Goal: Ask a question

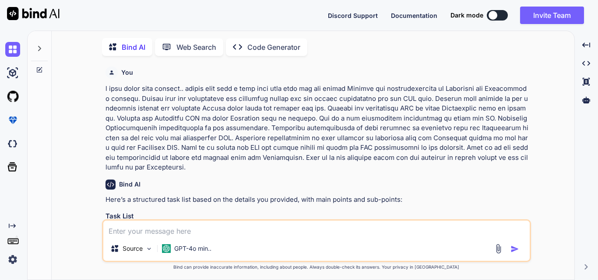
click at [238, 227] on textarea at bounding box center [316, 229] width 426 height 16
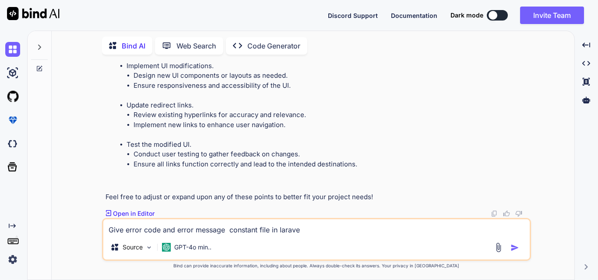
type textarea "Give error code and error message constant file in laravel"
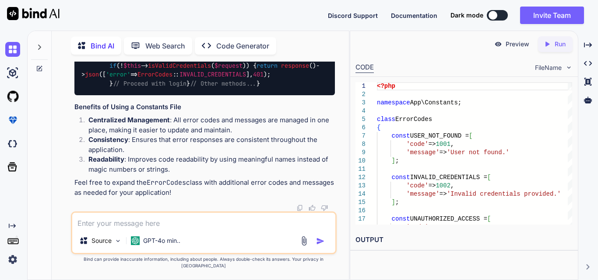
scroll to position [2587, 0]
type textarea "bigcommerce api to post a new data in a specific category"
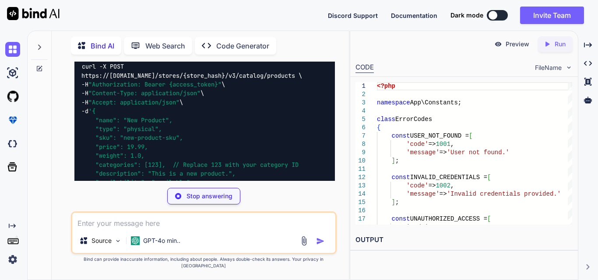
scroll to position [3214, 0]
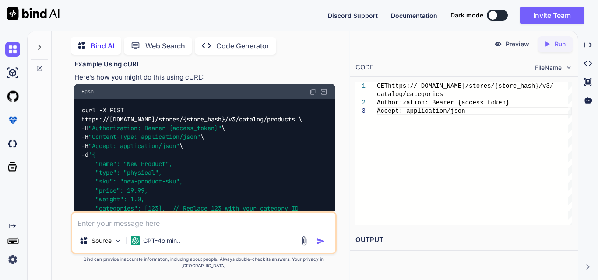
drag, startPoint x: 132, startPoint y: 116, endPoint x: 154, endPoint y: 112, distance: 22.6
drag, startPoint x: 129, startPoint y: 123, endPoint x: 143, endPoint y: 123, distance: 14.0
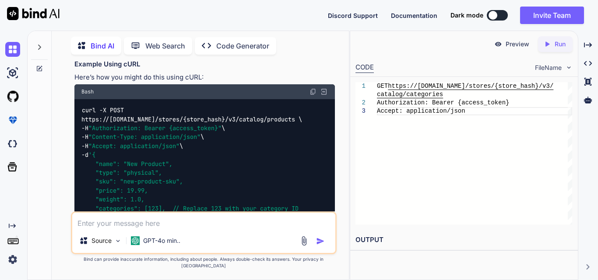
drag, startPoint x: 144, startPoint y: 133, endPoint x: 163, endPoint y: 133, distance: 19.7
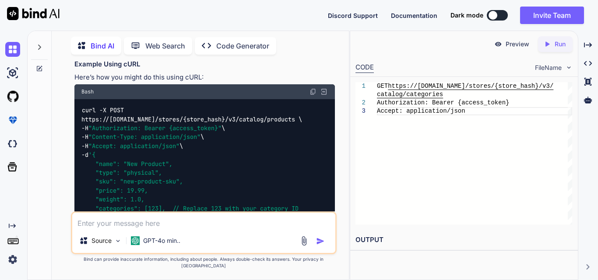
drag, startPoint x: 126, startPoint y: 145, endPoint x: 186, endPoint y: 145, distance: 60.8
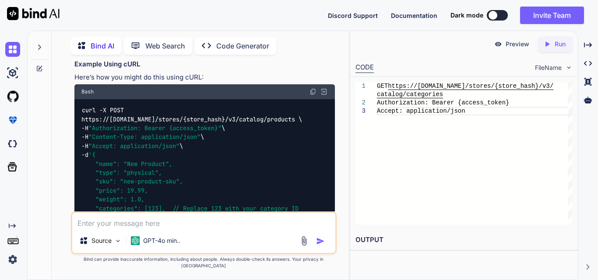
drag, startPoint x: 125, startPoint y: 146, endPoint x: 238, endPoint y: 146, distance: 112.4
drag, startPoint x: 161, startPoint y: 146, endPoint x: 221, endPoint y: 146, distance: 59.5
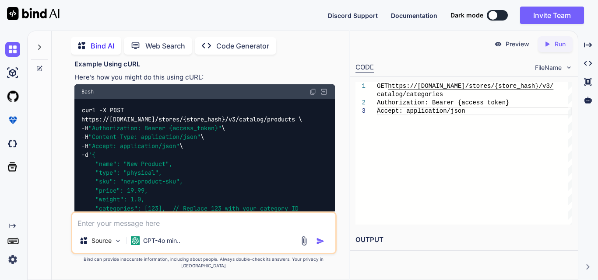
drag, startPoint x: 137, startPoint y: 158, endPoint x: 231, endPoint y: 158, distance: 94.9
drag, startPoint x: 231, startPoint y: 158, endPoint x: 197, endPoint y: 165, distance: 34.9
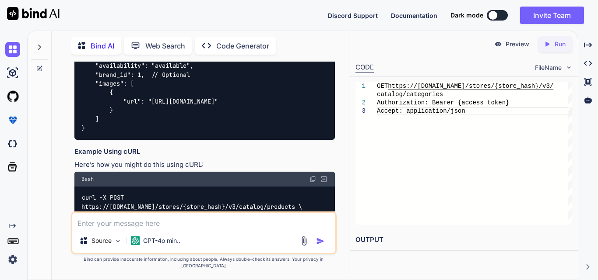
scroll to position [3170, 0]
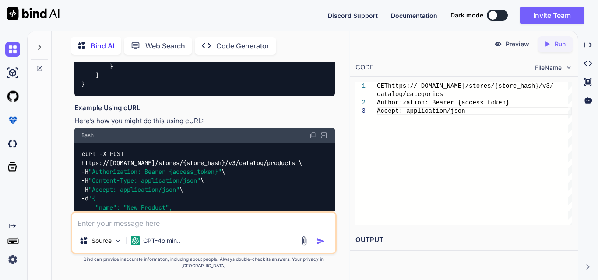
drag, startPoint x: 192, startPoint y: 172, endPoint x: 312, endPoint y: 172, distance: 119.9
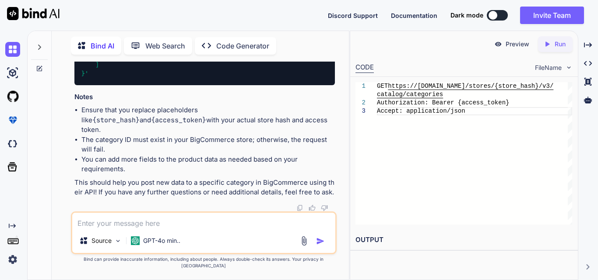
scroll to position [3476, 0]
